Goal: Information Seeking & Learning: Check status

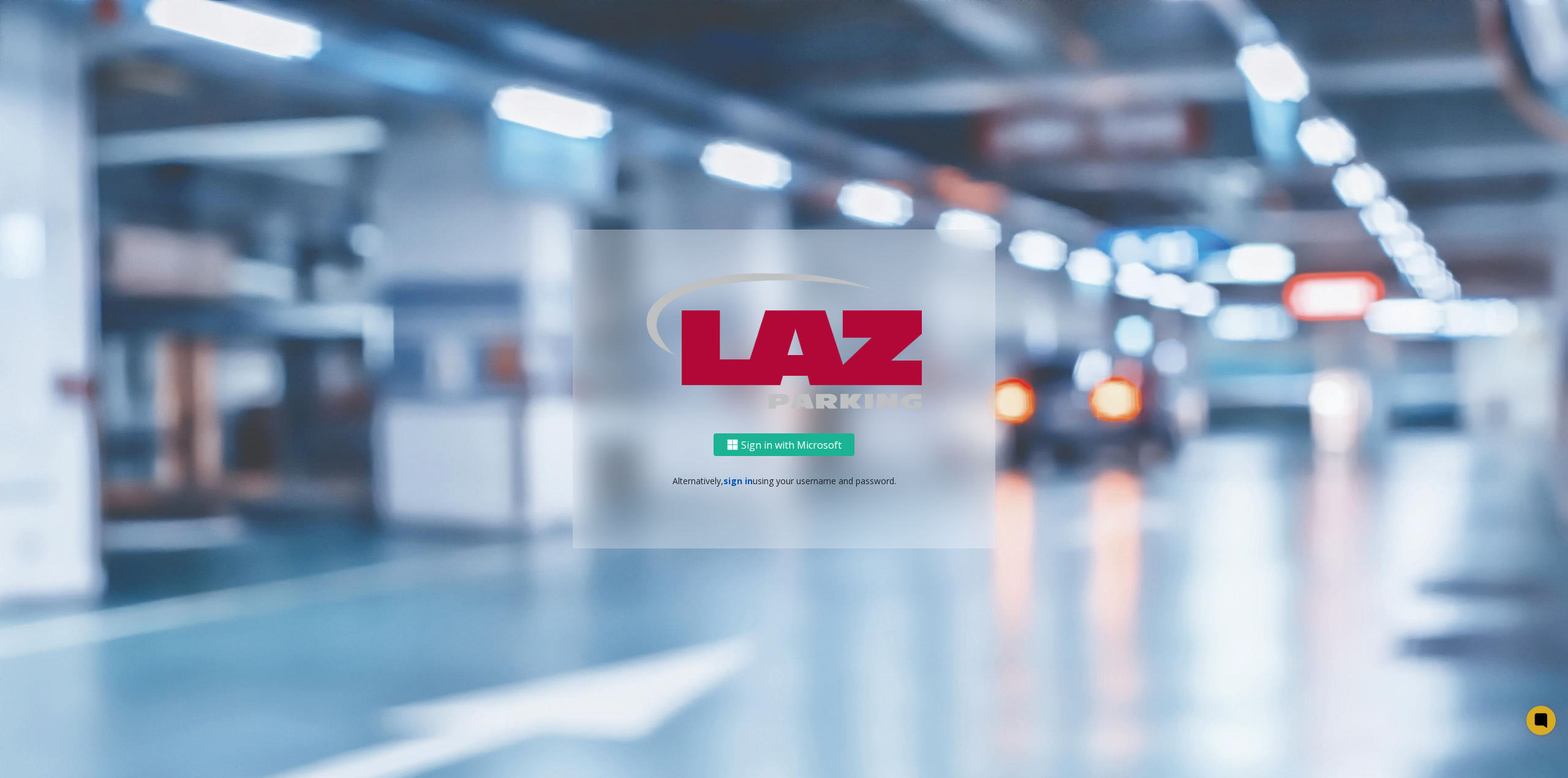
click at [735, 484] on link "sign in" at bounding box center [737, 480] width 29 height 12
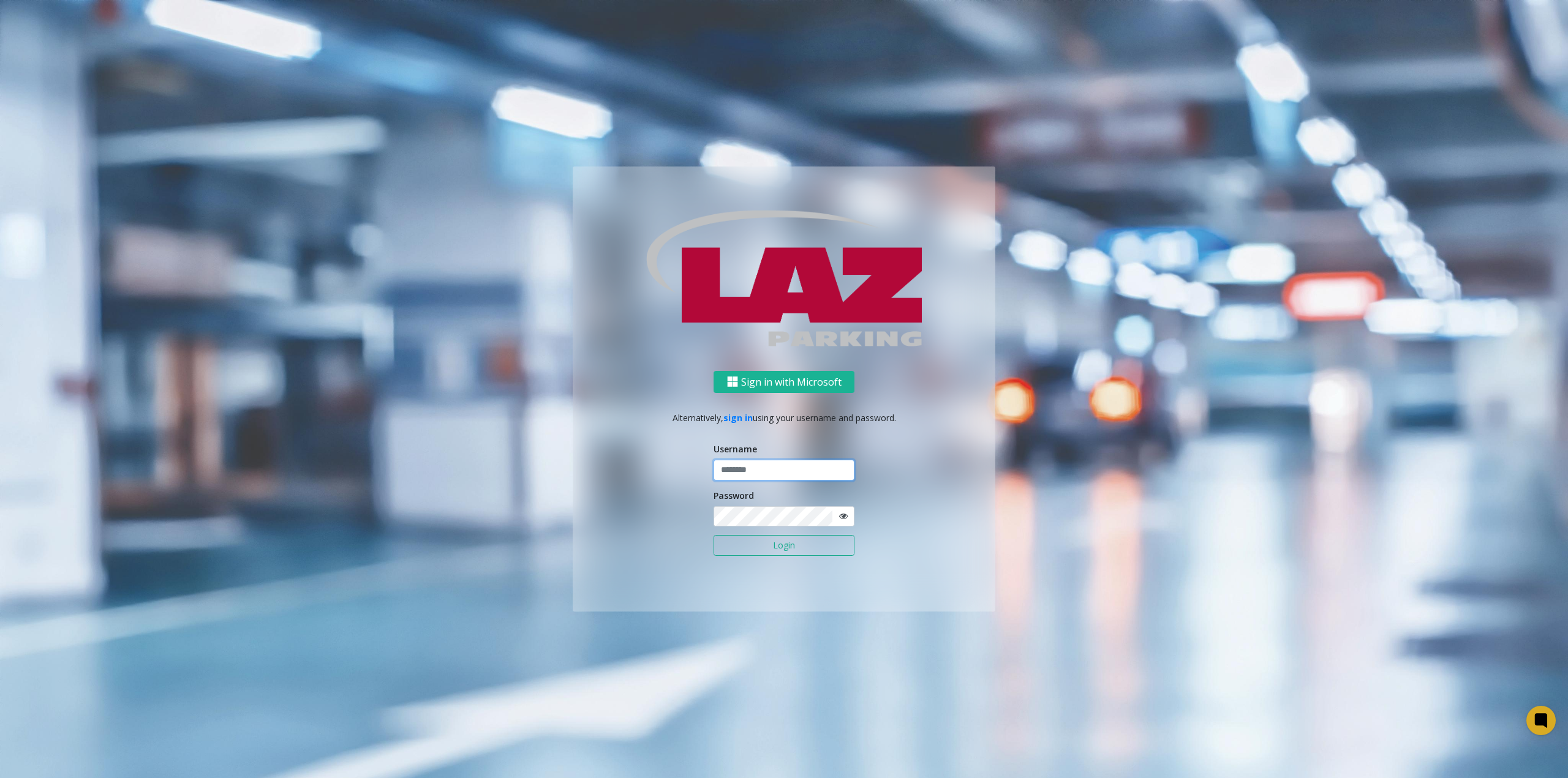
type input "**********"
click at [778, 540] on button "Login" at bounding box center [784, 546] width 141 height 21
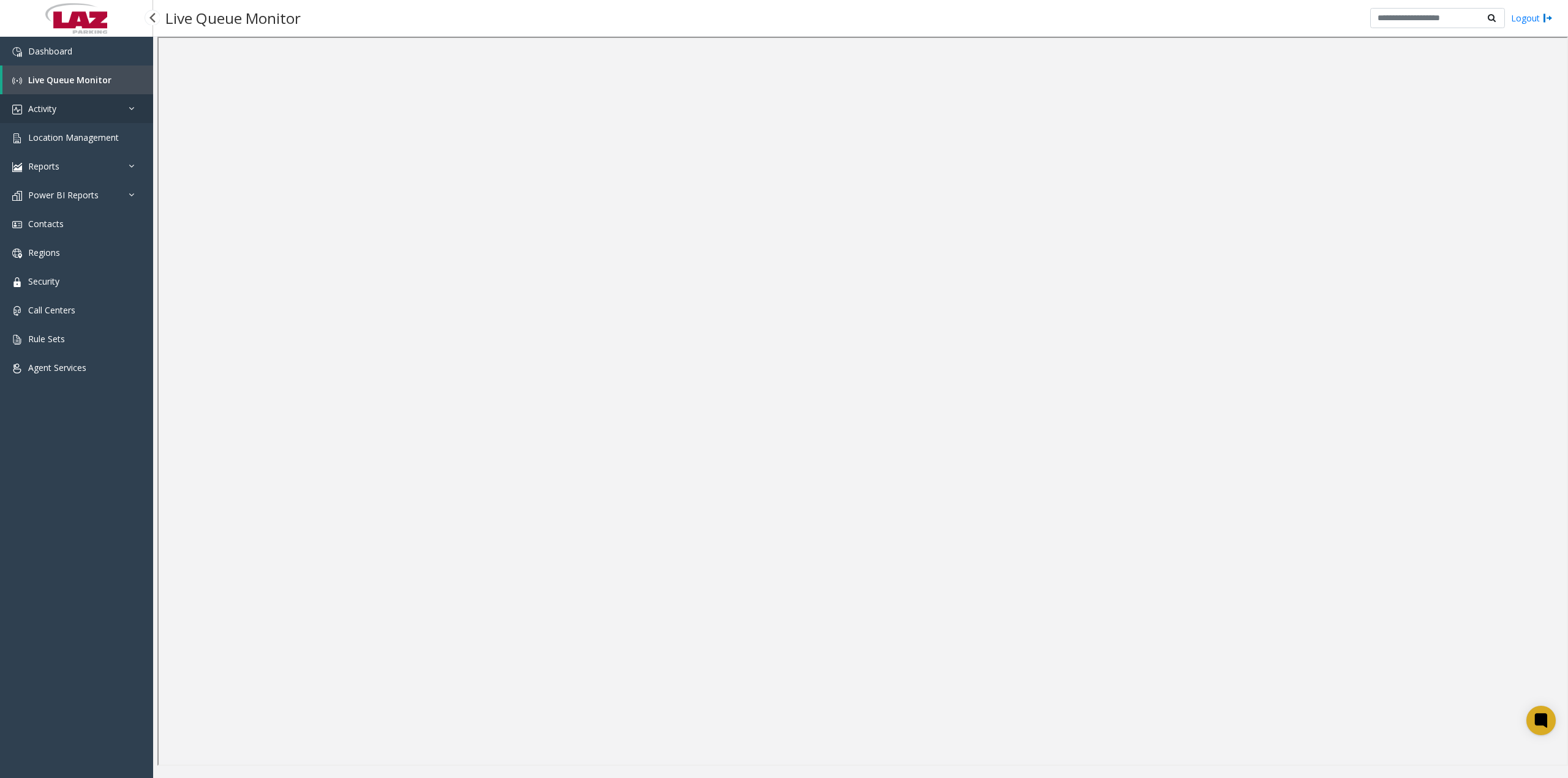
click at [119, 106] on link "Activity" at bounding box center [76, 108] width 153 height 29
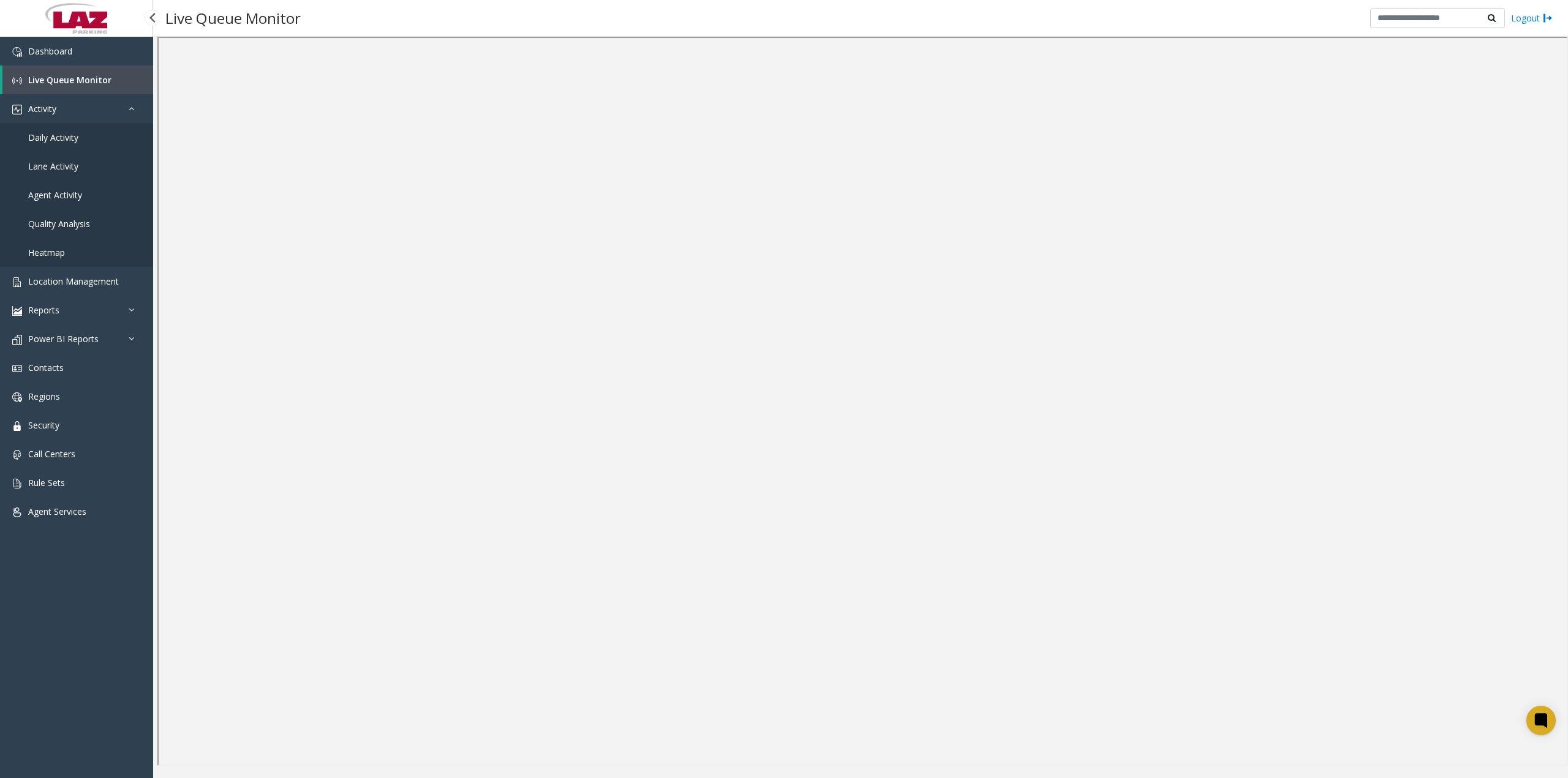
click at [75, 130] on link "Daily Activity" at bounding box center [76, 137] width 153 height 29
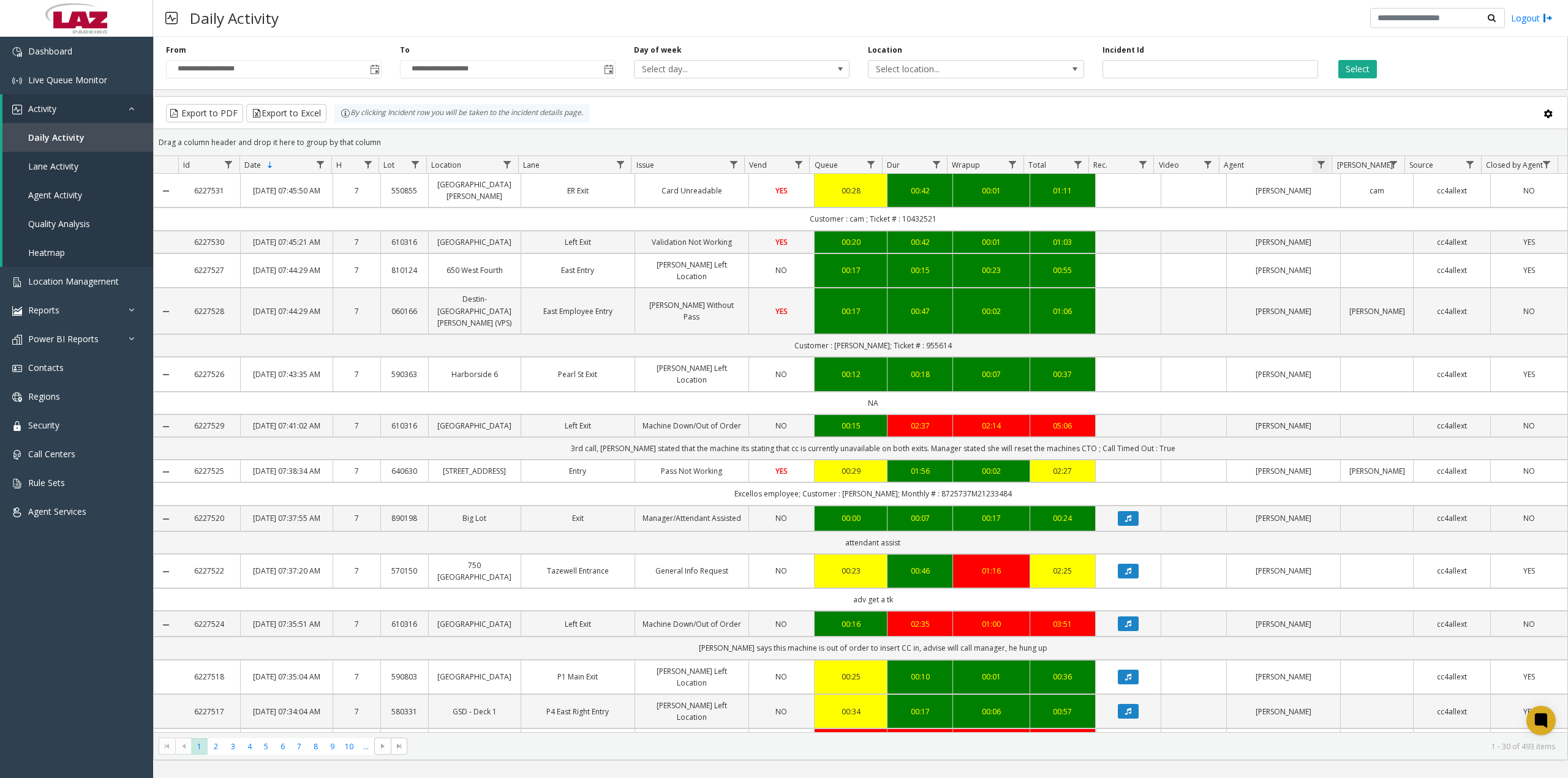
click at [1321, 167] on span "Data table" at bounding box center [1321, 165] width 9 height 9
click at [1362, 220] on input "Agent Filter" at bounding box center [1373, 217] width 104 height 21
type input "*******"
click at [1383, 336] on button "Filter" at bounding box center [1401, 331] width 50 height 27
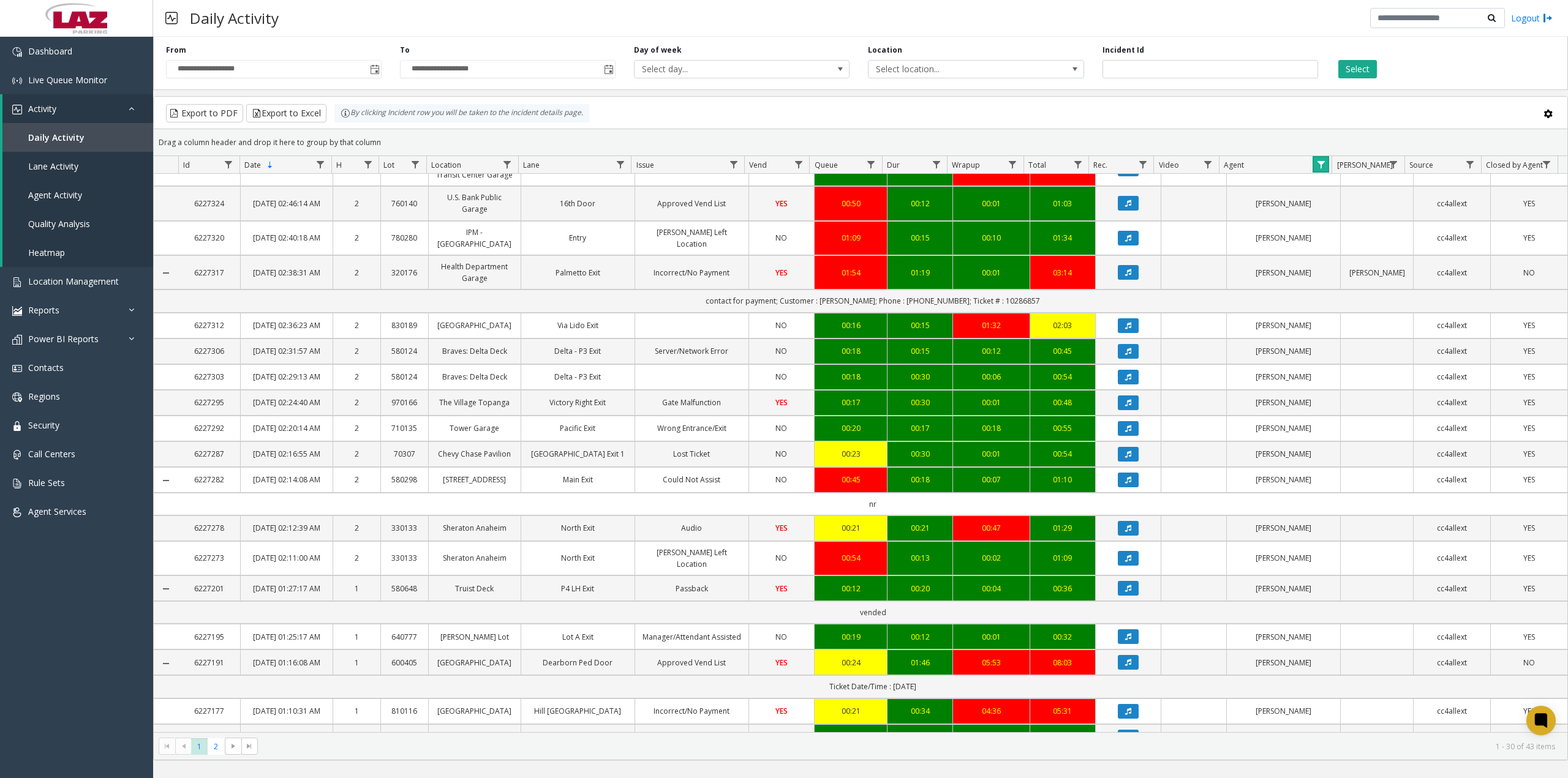
scroll to position [674, 0]
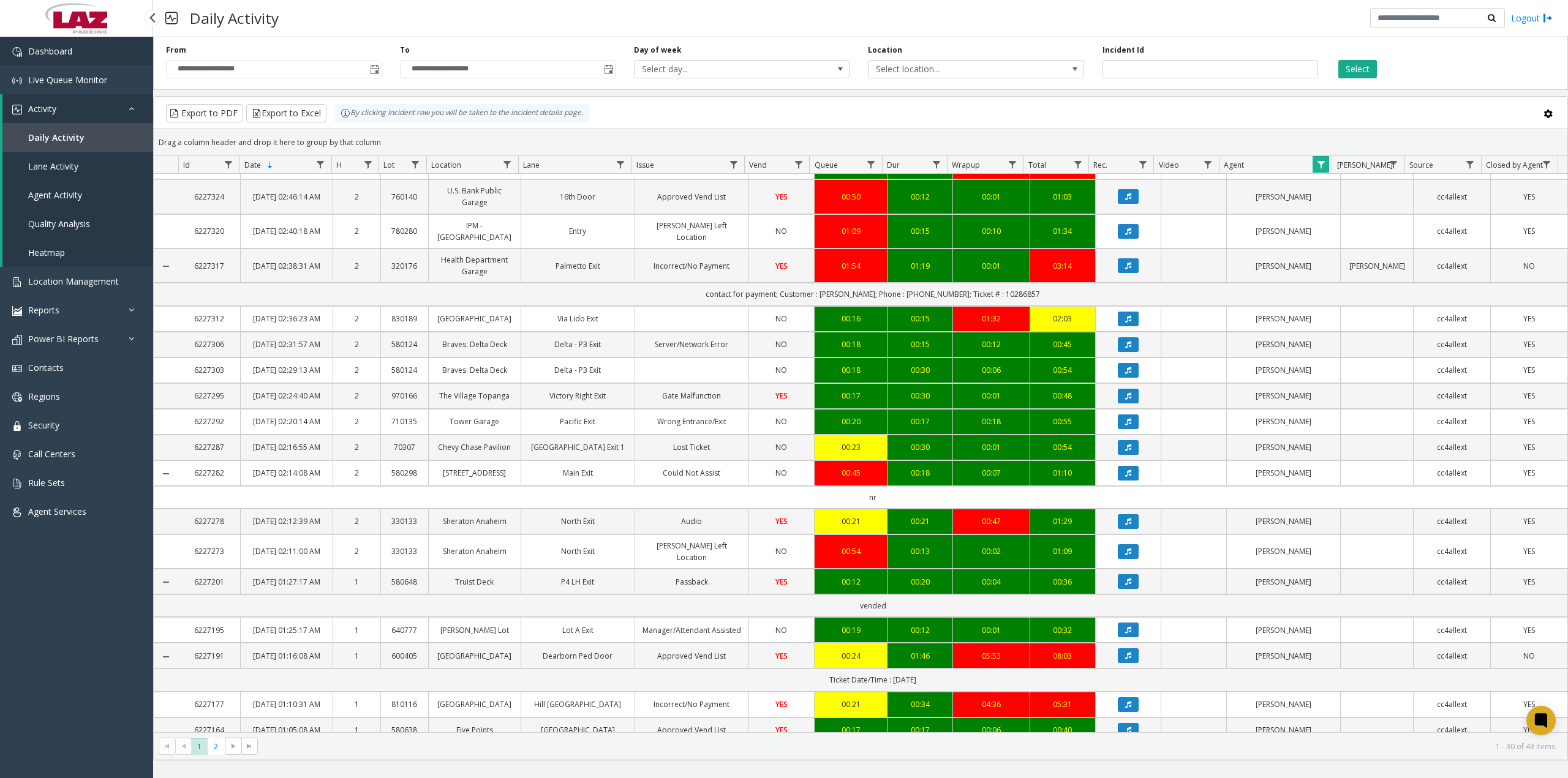
click at [90, 56] on link "Dashboard" at bounding box center [76, 51] width 153 height 29
